Goal: Task Accomplishment & Management: Use online tool/utility

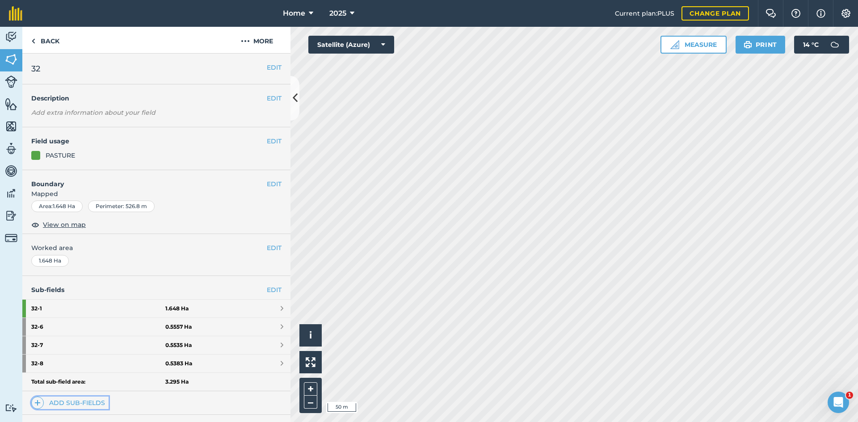
click at [52, 406] on link "Add sub-fields" at bounding box center [69, 403] width 77 height 13
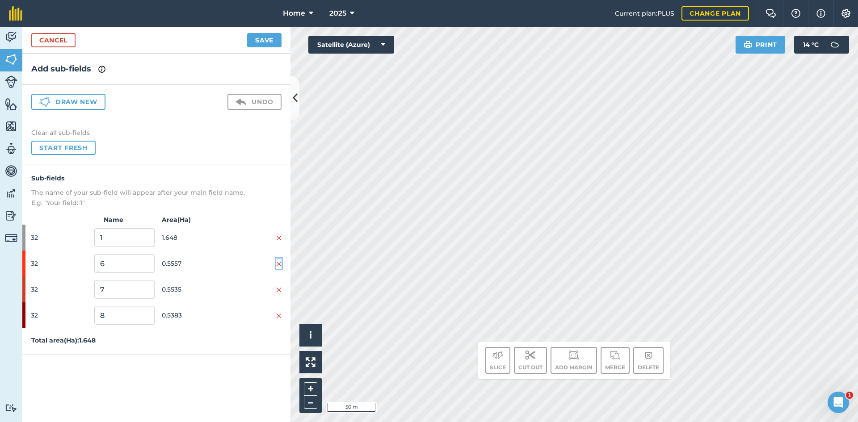
click at [280, 262] on img at bounding box center [278, 263] width 5 height 7
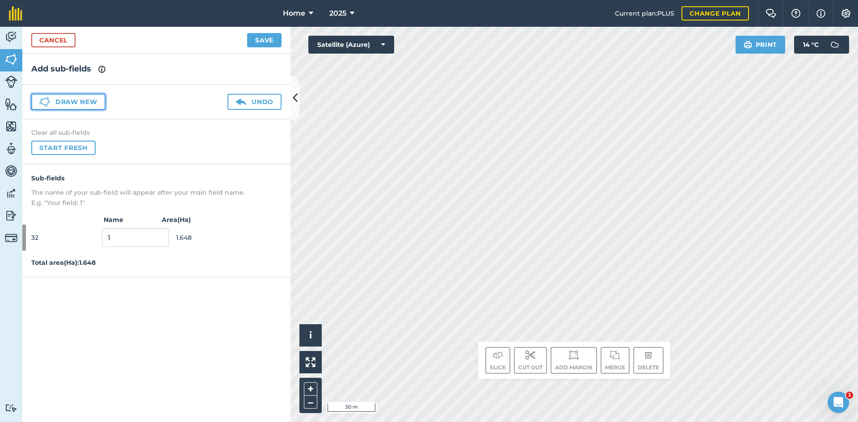
click at [94, 97] on button "Draw new" at bounding box center [68, 102] width 74 height 16
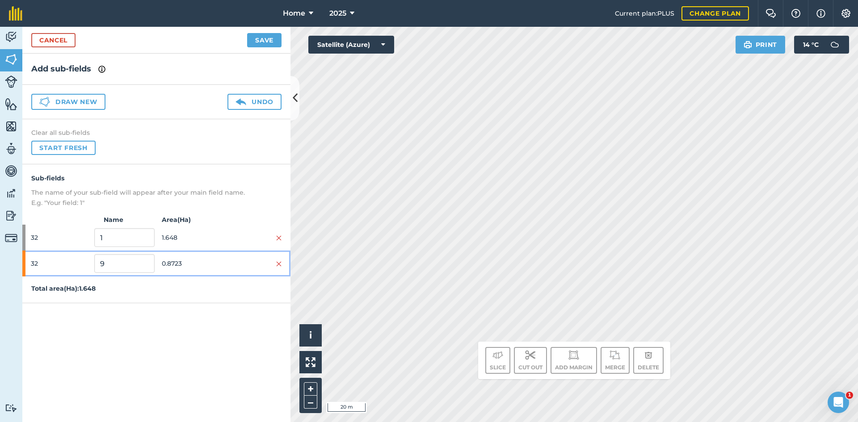
click at [194, 264] on span "0.8723" at bounding box center [192, 263] width 60 height 17
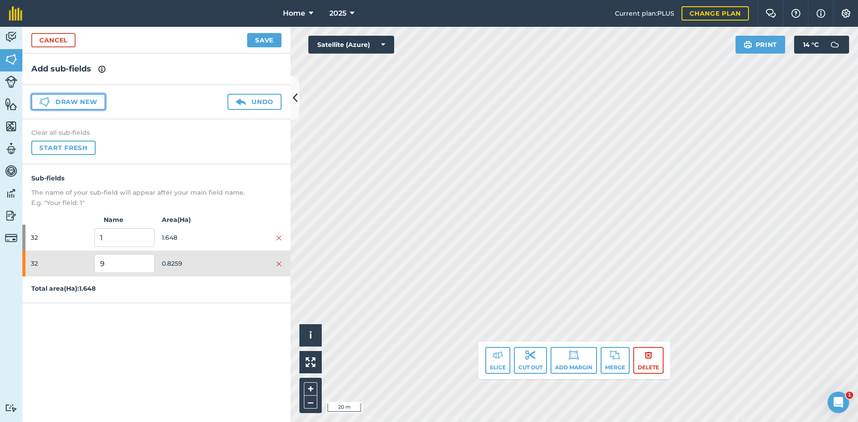
click at [83, 101] on button "Draw new" at bounding box center [68, 102] width 74 height 16
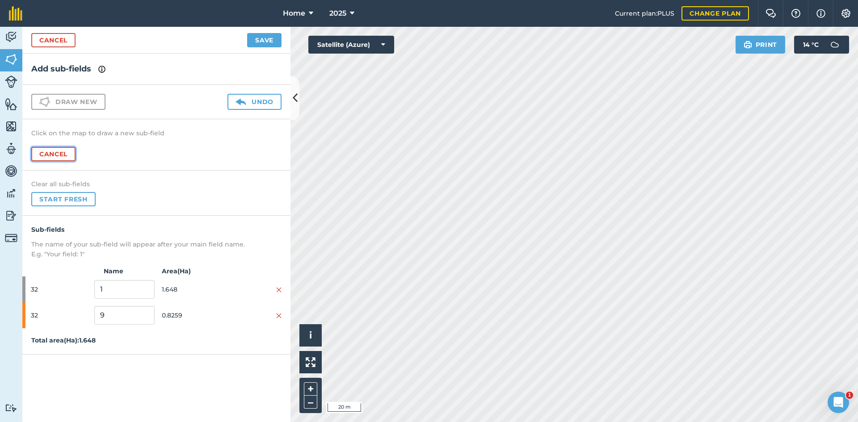
click at [59, 159] on button "Cancel" at bounding box center [53, 154] width 44 height 14
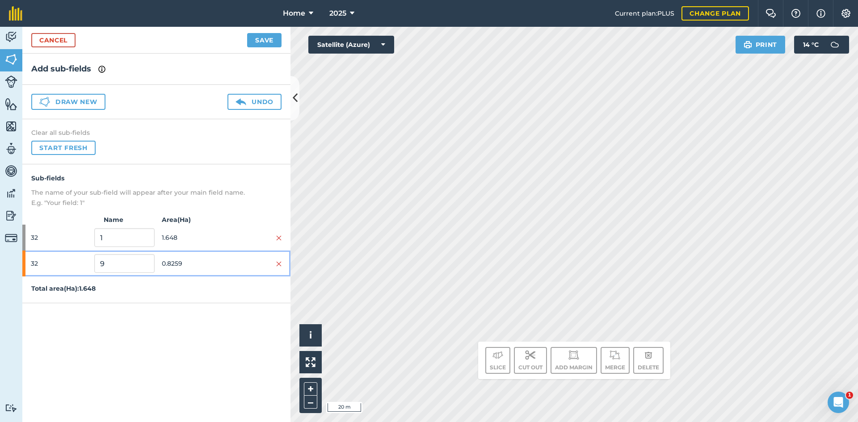
click at [210, 267] on span "0.8259" at bounding box center [192, 263] width 60 height 17
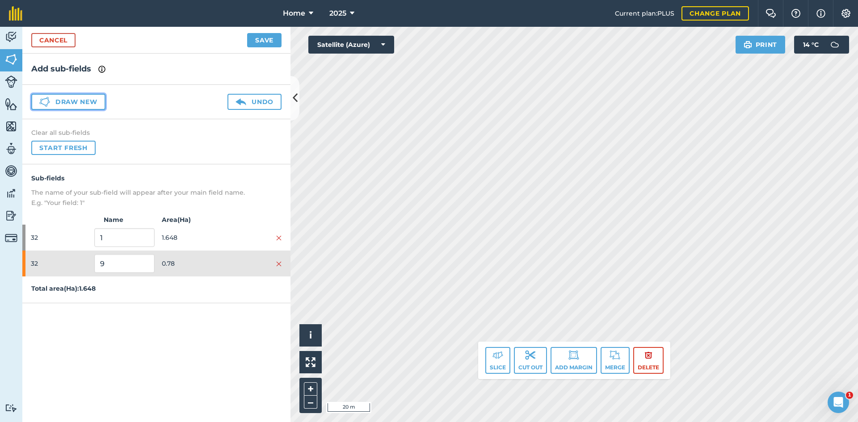
click at [50, 100] on button "Draw new" at bounding box center [68, 102] width 74 height 16
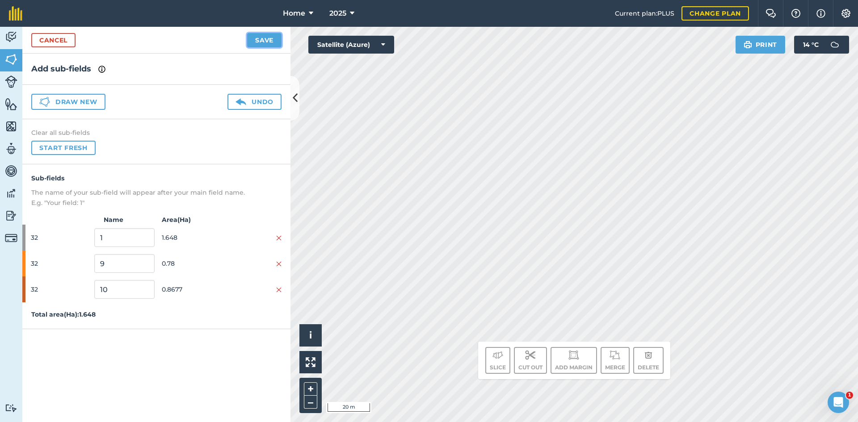
click at [272, 37] on button "Save" at bounding box center [264, 40] width 34 height 14
